Goal: Task Accomplishment & Management: Complete application form

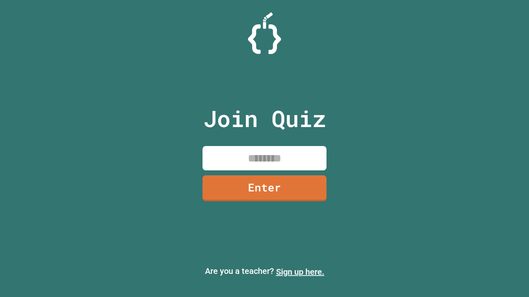
click at [300, 272] on link "Sign up here." at bounding box center [300, 272] width 48 height 10
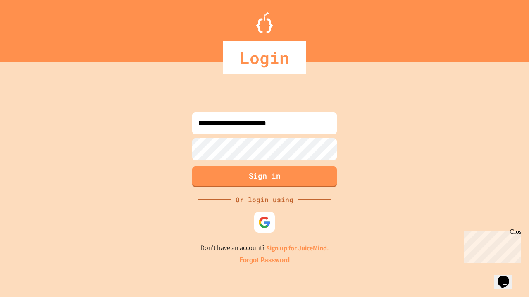
type input "**********"
